Goal: Check status: Check status

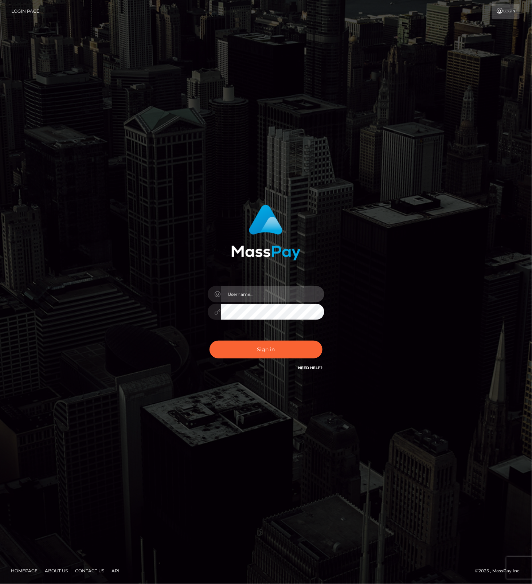
click at [300, 290] on input "text" at bounding box center [272, 294] width 103 height 16
click at [0, 583] on com-1password-button at bounding box center [0, 584] width 0 height 0
type input "leslie.throne"
click at [251, 348] on button "Sign in" at bounding box center [265, 349] width 113 height 18
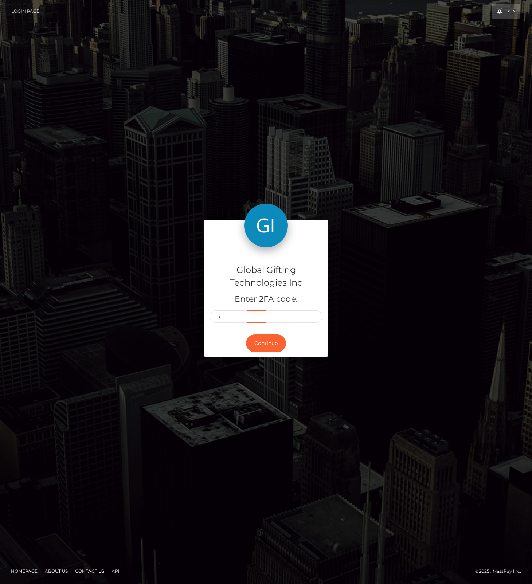
type input "0"
type input "7"
type input "2"
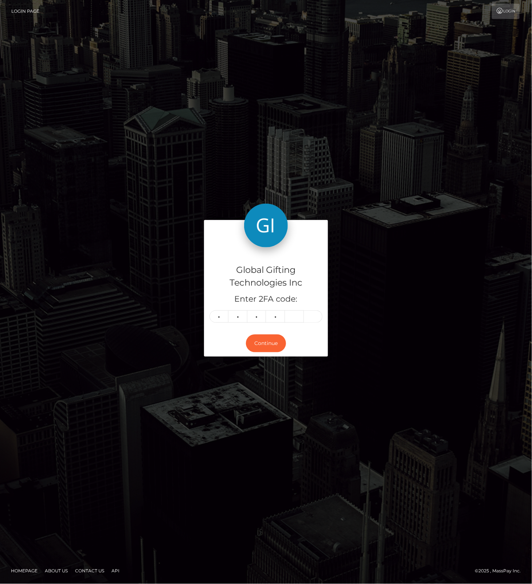
type input "8"
type input "2"
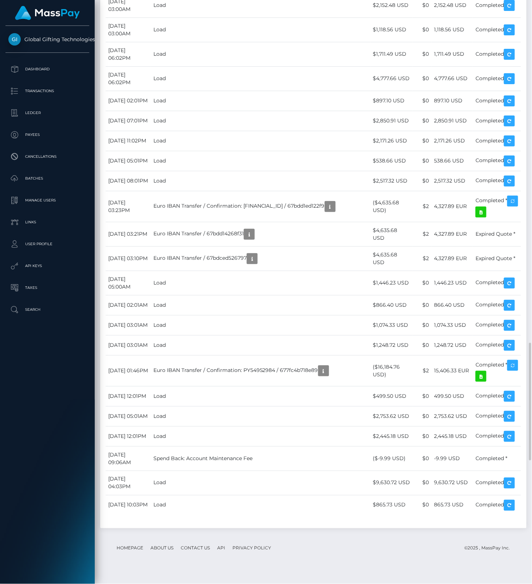
scroll to position [1699, 0]
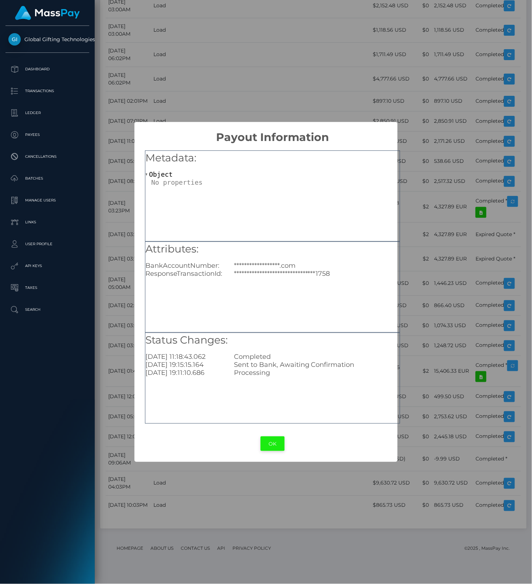
click at [272, 444] on button "OK" at bounding box center [272, 443] width 24 height 15
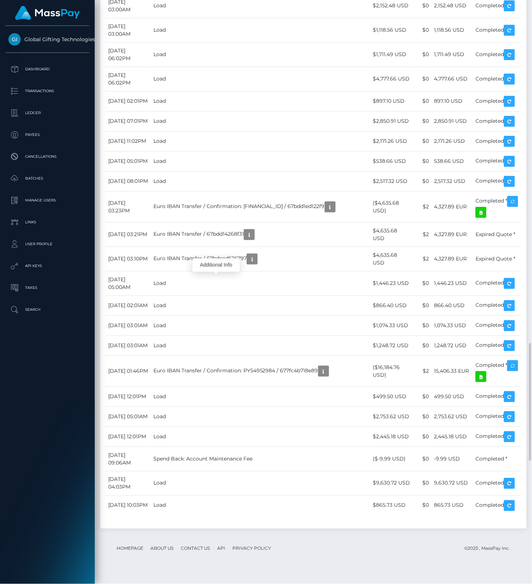
drag, startPoint x: 248, startPoint y: 325, endPoint x: 271, endPoint y: 324, distance: 22.6
drag, startPoint x: 378, startPoint y: 354, endPoint x: 396, endPoint y: 353, distance: 17.9
